Goal: Transaction & Acquisition: Purchase product/service

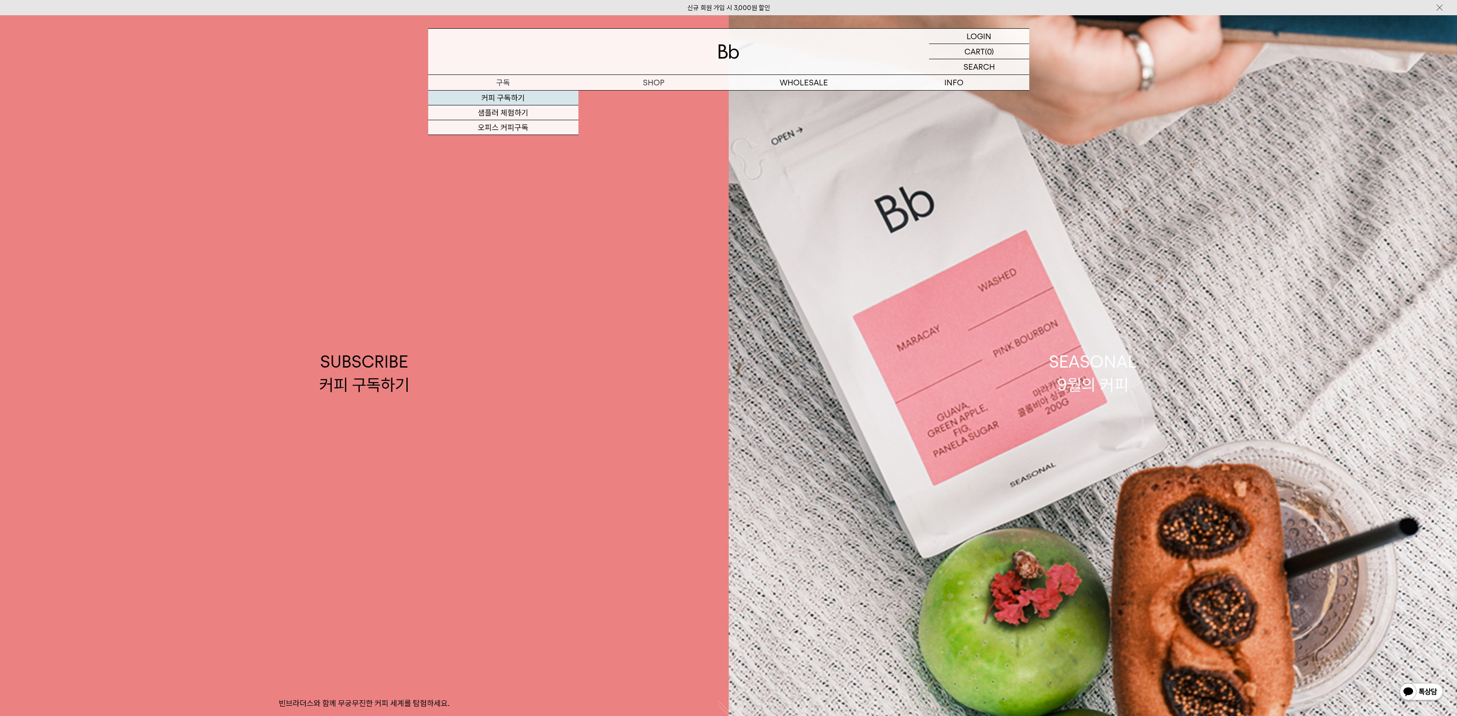
click at [515, 101] on link "커피 구독하기" at bounding box center [503, 98] width 150 height 15
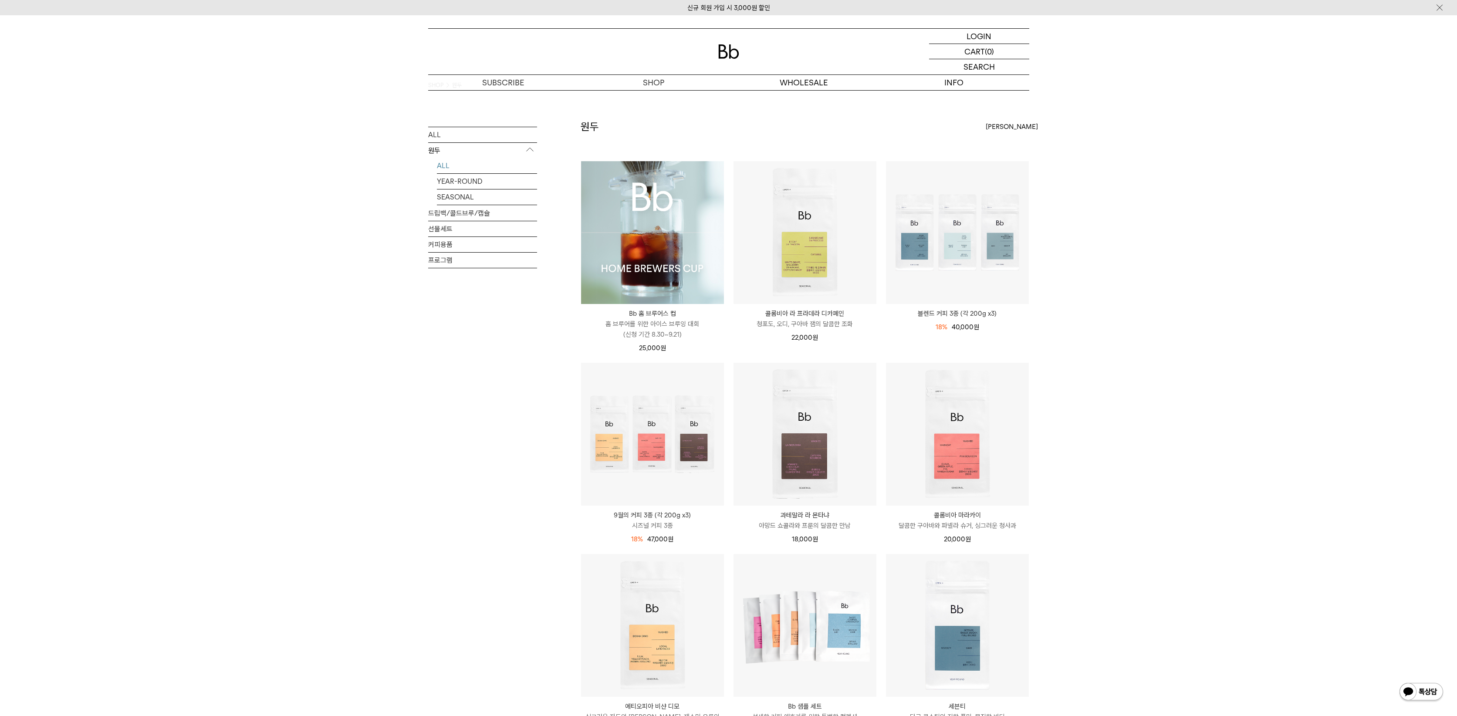
scroll to position [13, 0]
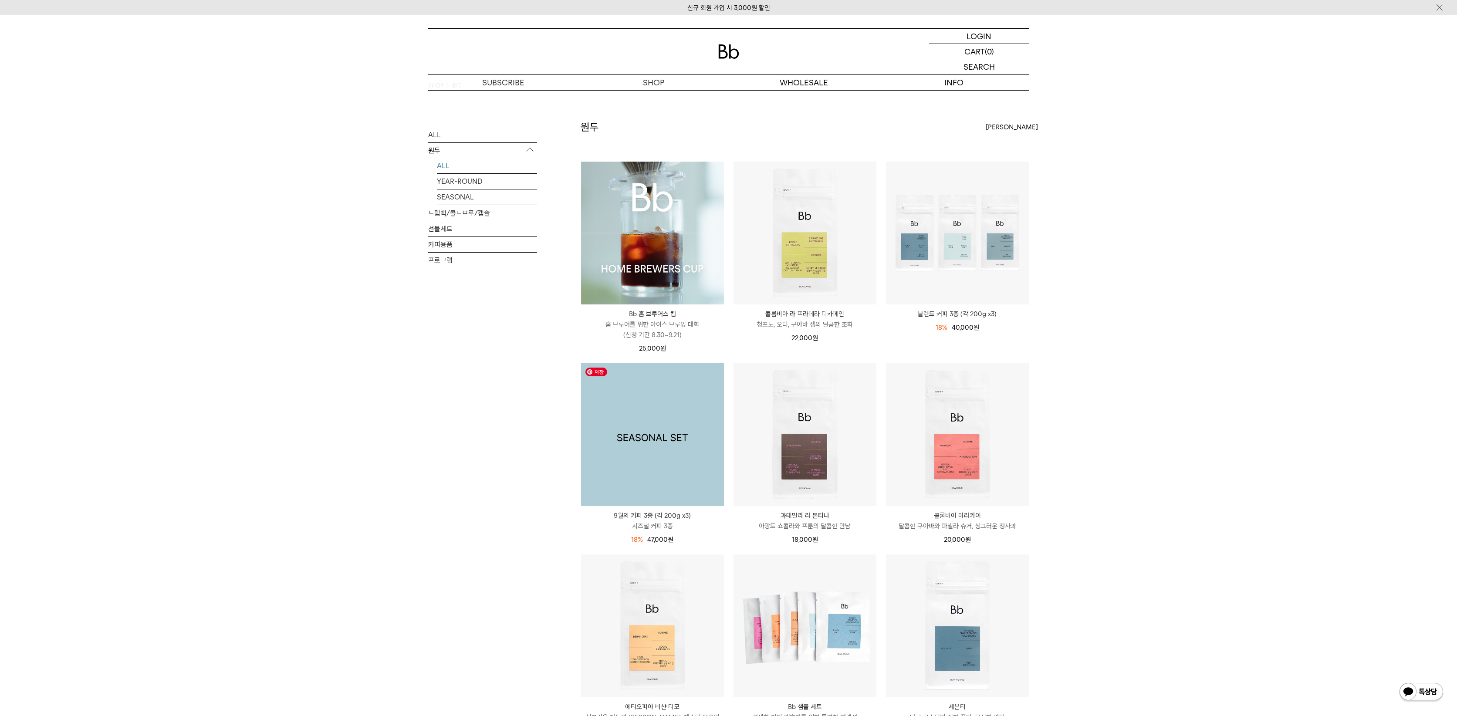
click at [661, 462] on img at bounding box center [652, 434] width 143 height 143
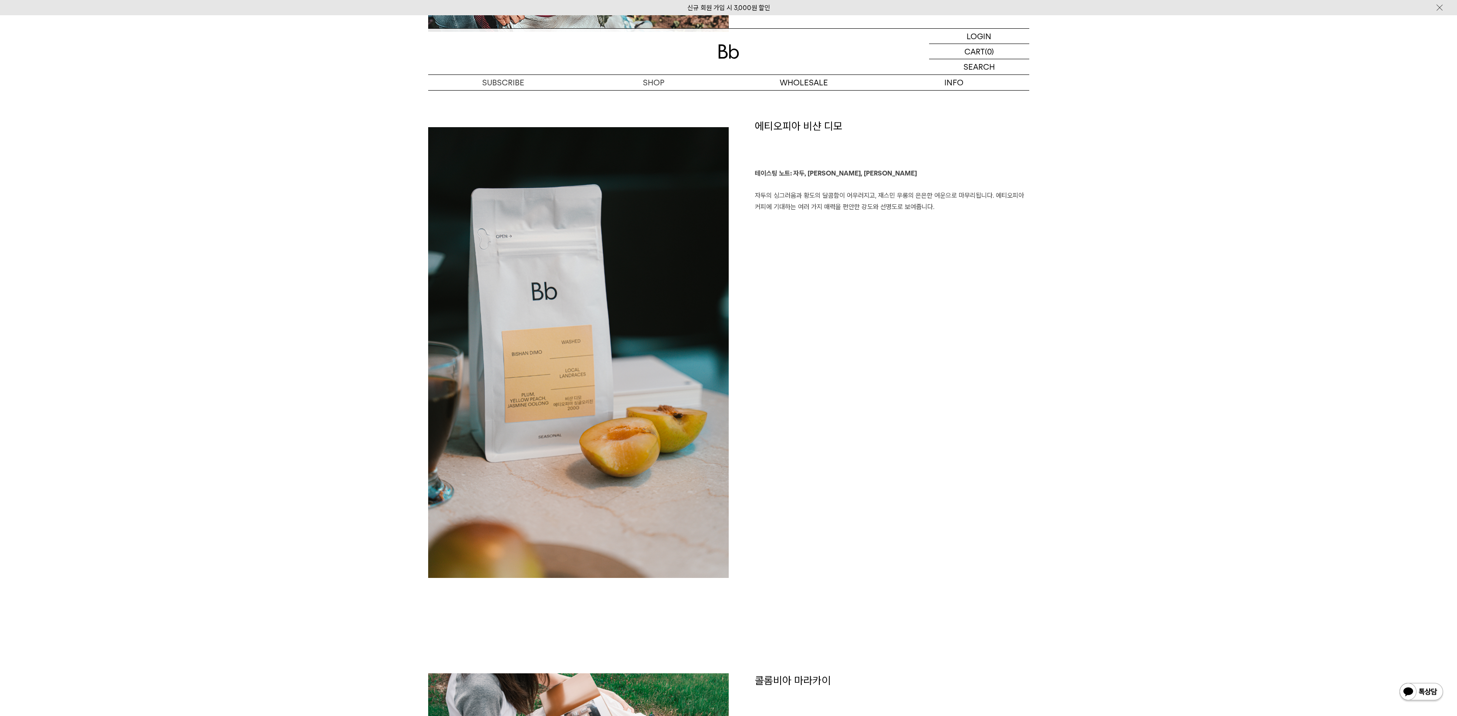
scroll to position [547, 0]
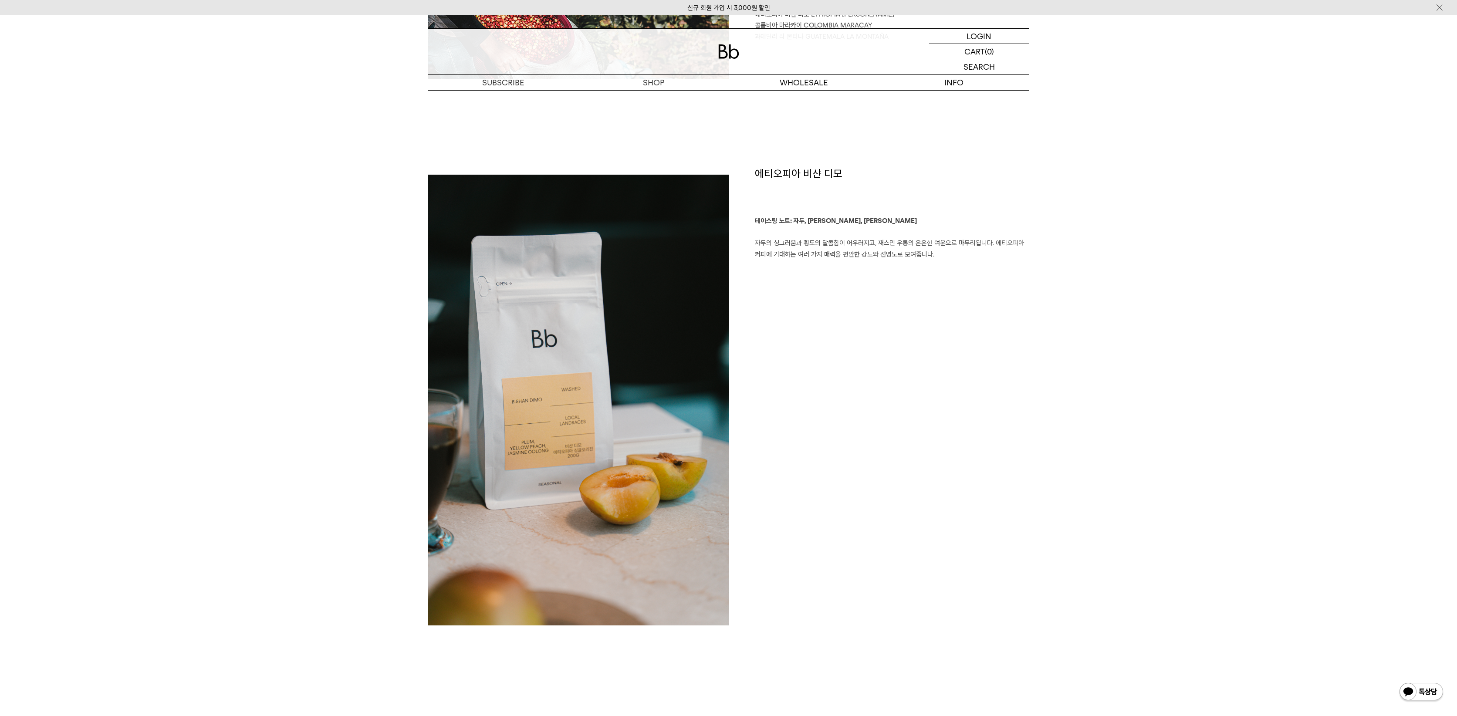
drag, startPoint x: 817, startPoint y: 217, endPoint x: 1001, endPoint y: 260, distance: 189.3
click at [985, 257] on div "에티오피아 비샨 디모 테이스팅 노트: 자두, [PERSON_NAME], 재스민 우롱 자두의 싱그러움과 황도의 달콤함이 어우러지고, 재스민 우롱…" at bounding box center [879, 399] width 301 height 467
click at [1001, 260] on div "에티오피아 비샨 디모 테이스팅 노트: 자두, [PERSON_NAME], 재스민 우롱 자두의 싱그러움과 황도의 달콤함이 어우러지고, 재스민 우롱…" at bounding box center [879, 399] width 301 height 467
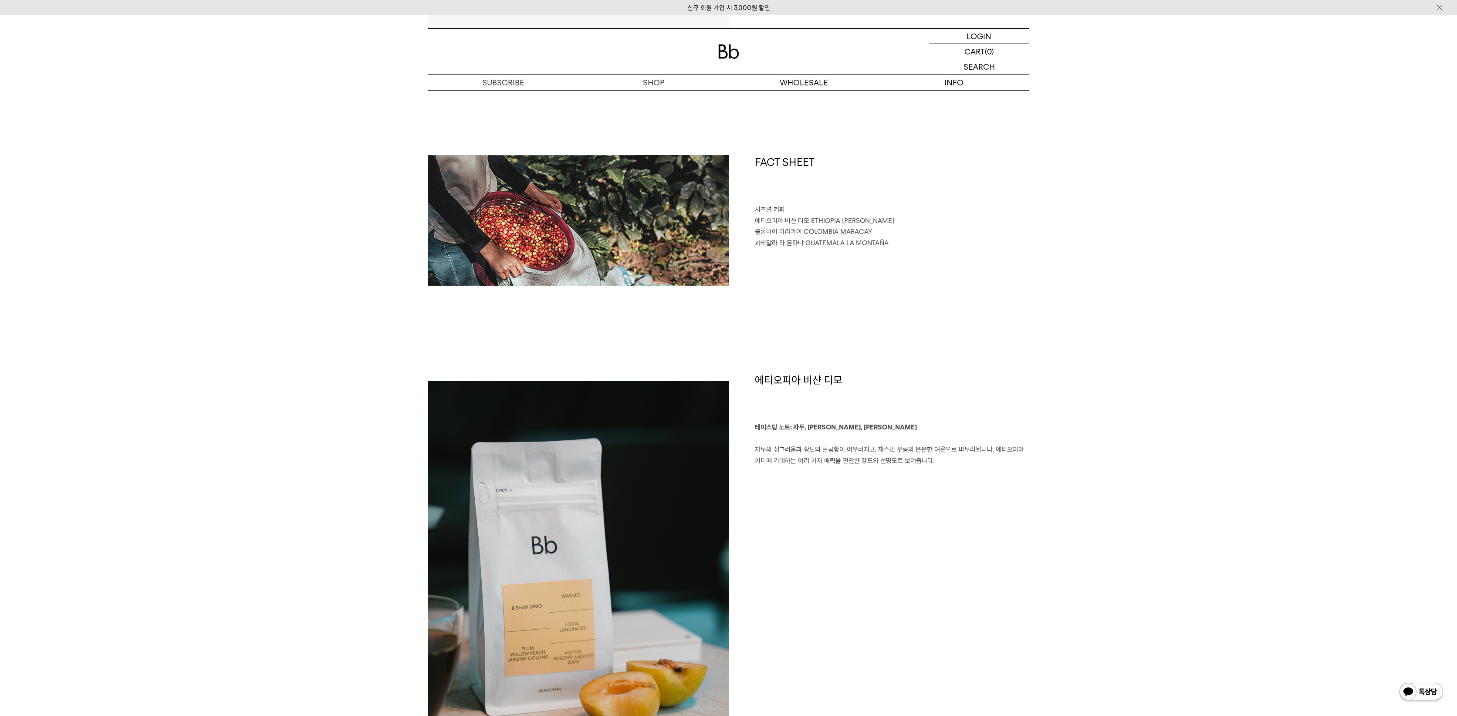
scroll to position [0, 0]
